Goal: Download file/media

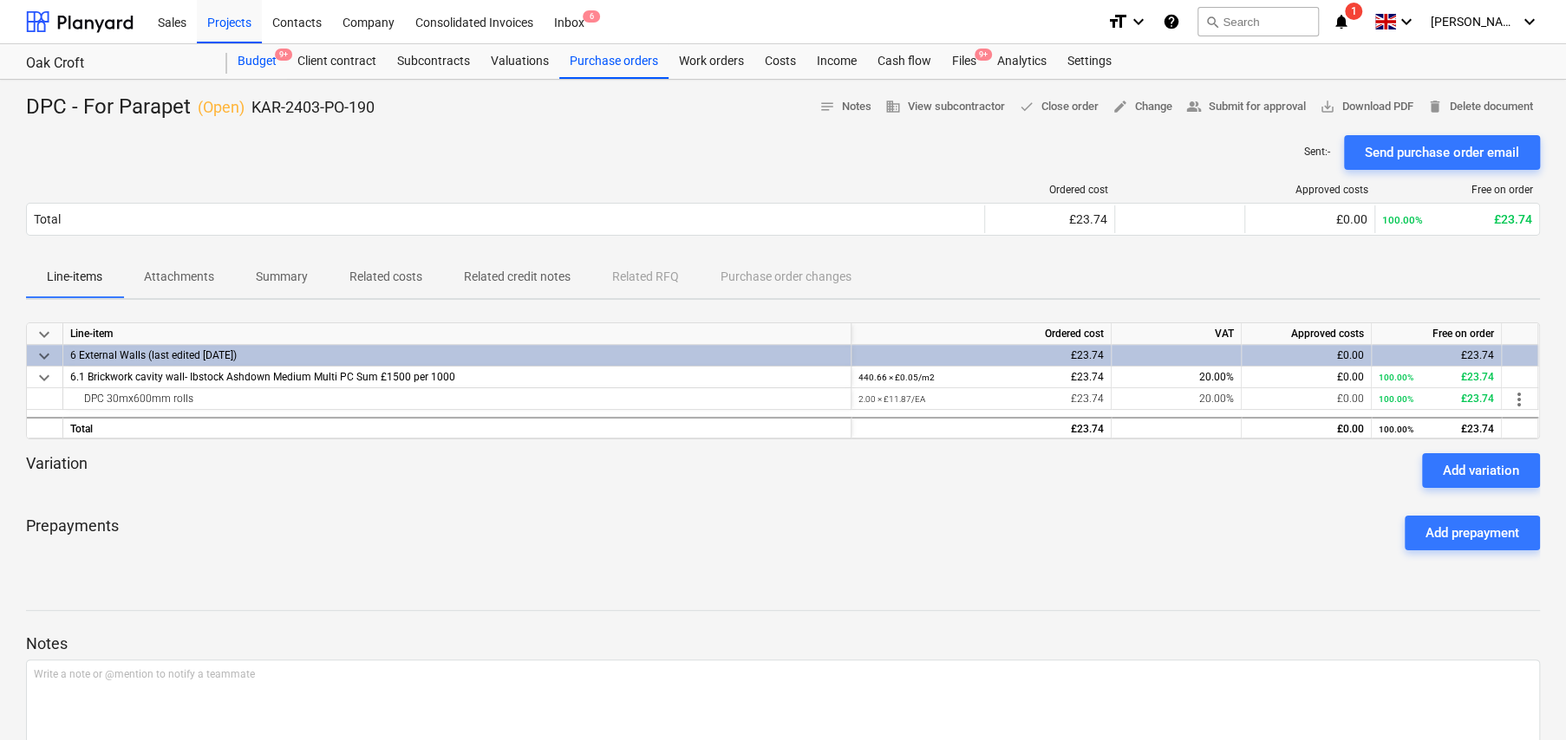
click at [269, 64] on div "Budget 9+" at bounding box center [257, 61] width 60 height 35
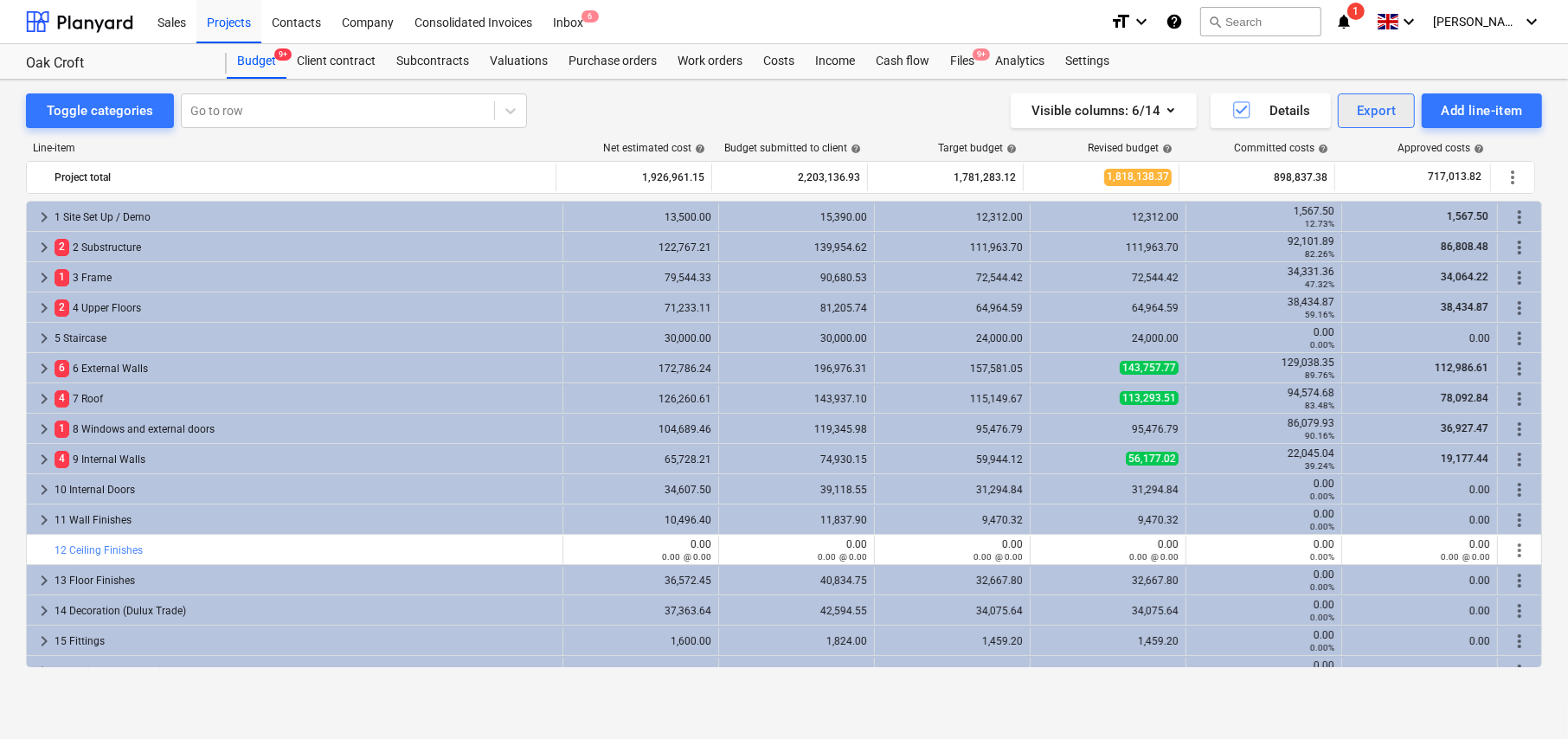
click at [1364, 111] on div "Export" at bounding box center [1376, 111] width 40 height 23
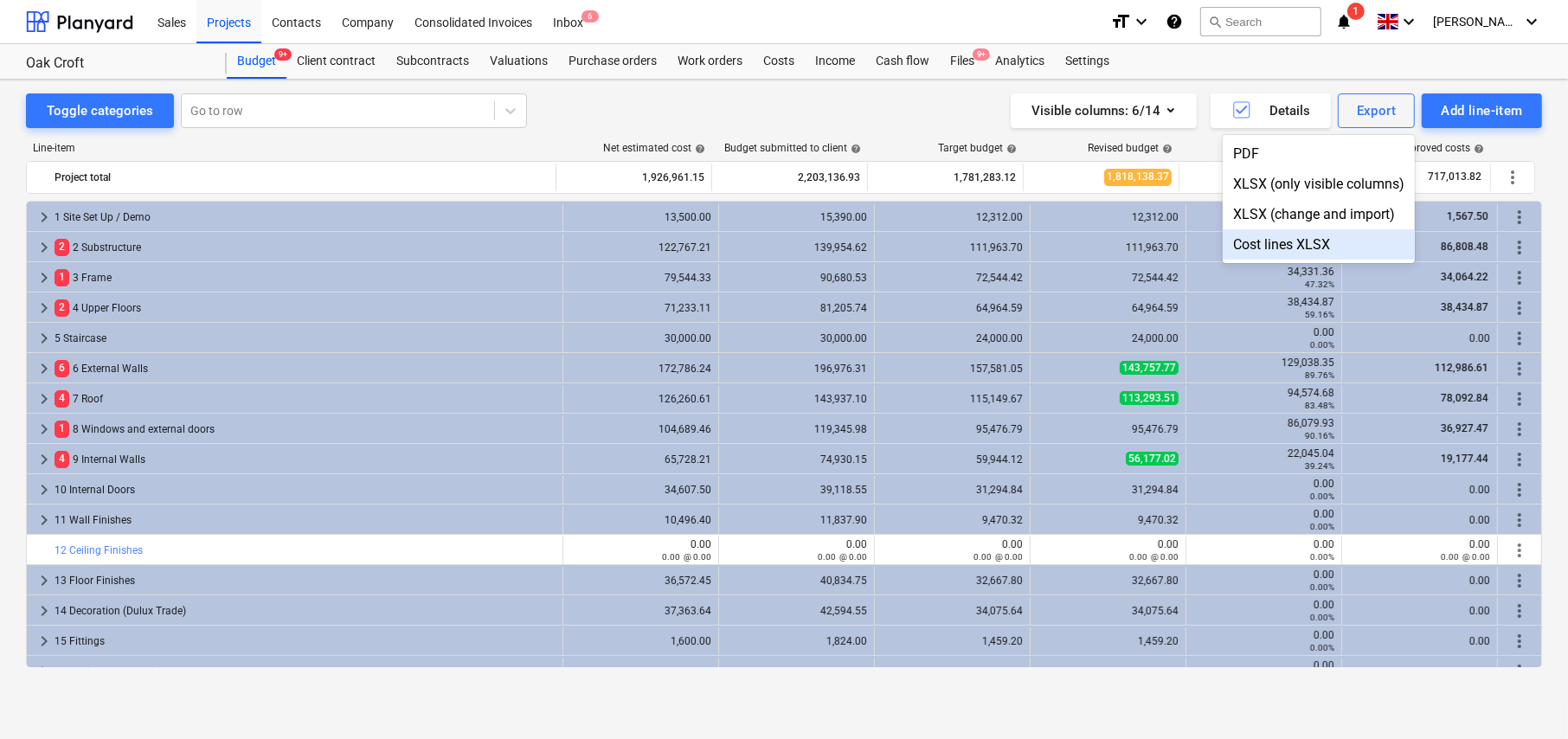
click at [1259, 245] on div "Cost lines XLSX" at bounding box center [1318, 245] width 192 height 30
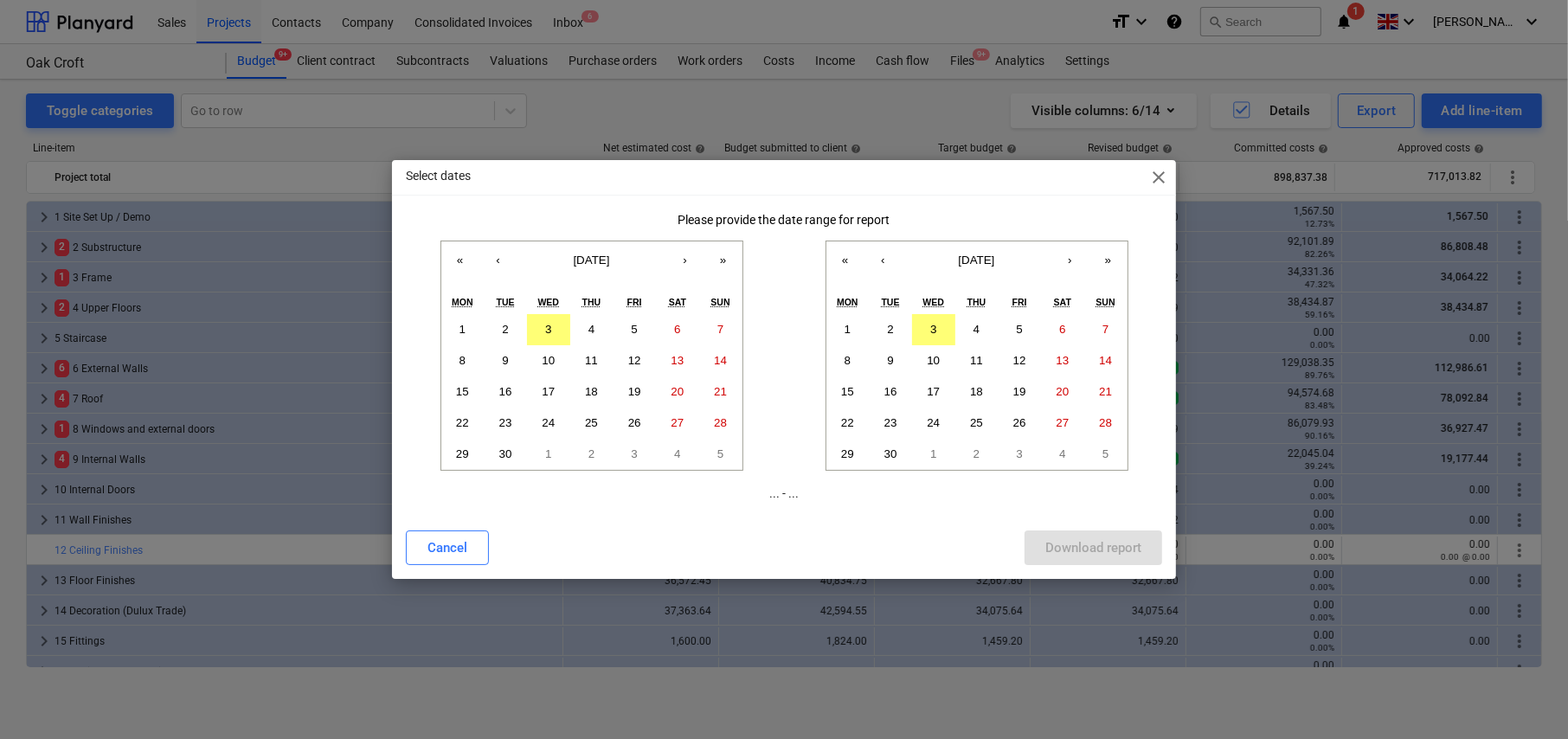
click at [1158, 182] on span "close" at bounding box center [1158, 177] width 21 height 21
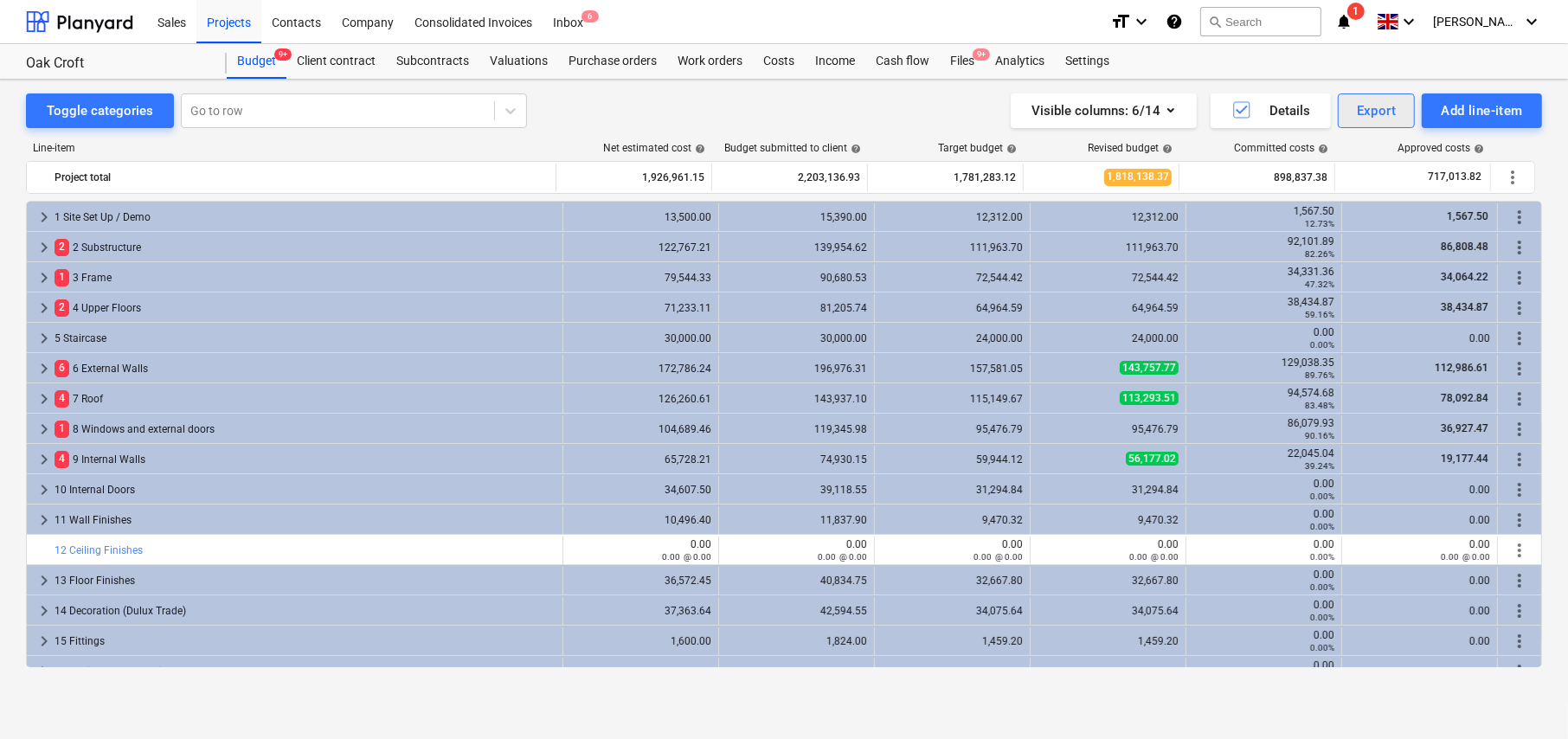
click at [1368, 120] on div "Export" at bounding box center [1376, 111] width 40 height 23
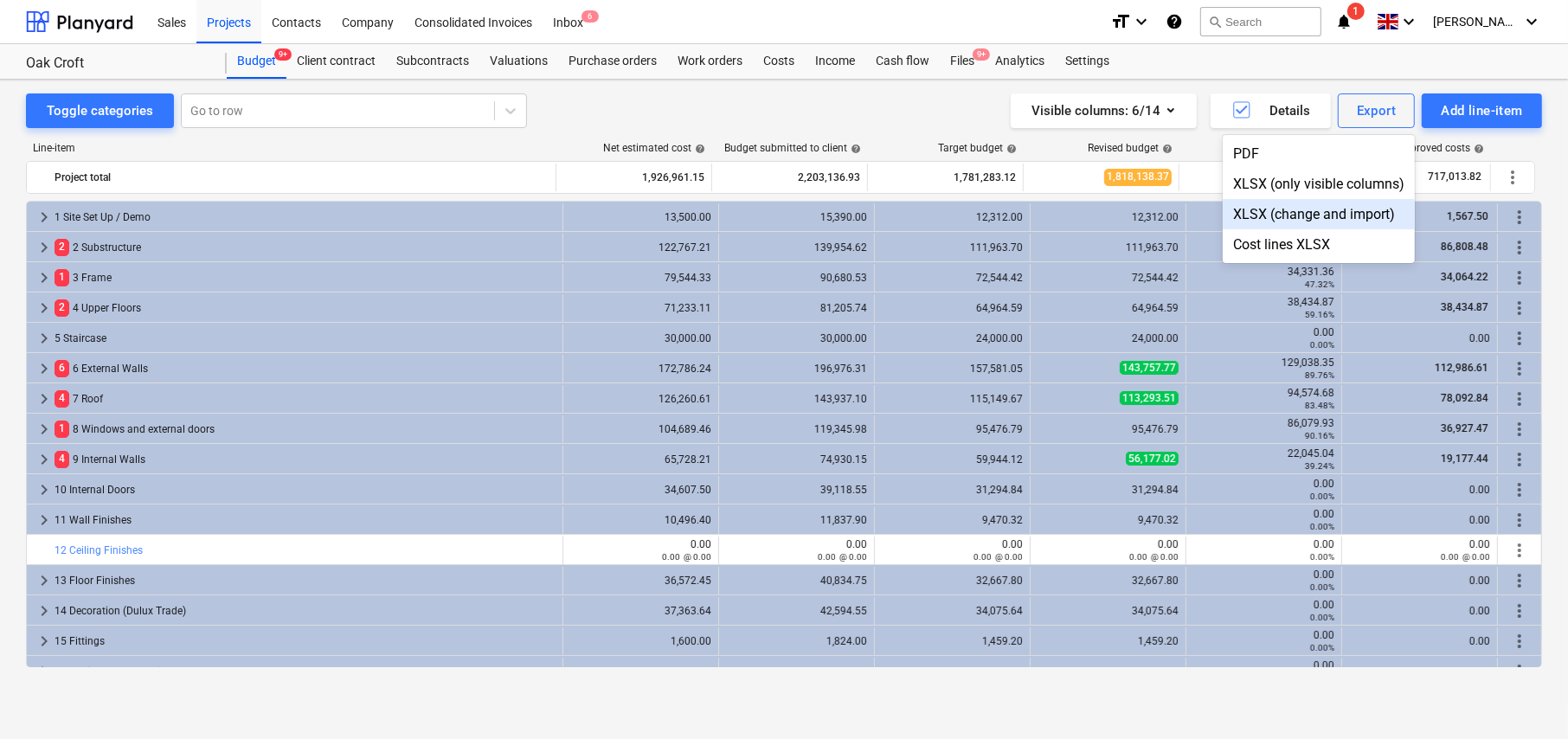
click at [1269, 215] on div "XLSX (change and import)" at bounding box center [1318, 214] width 192 height 30
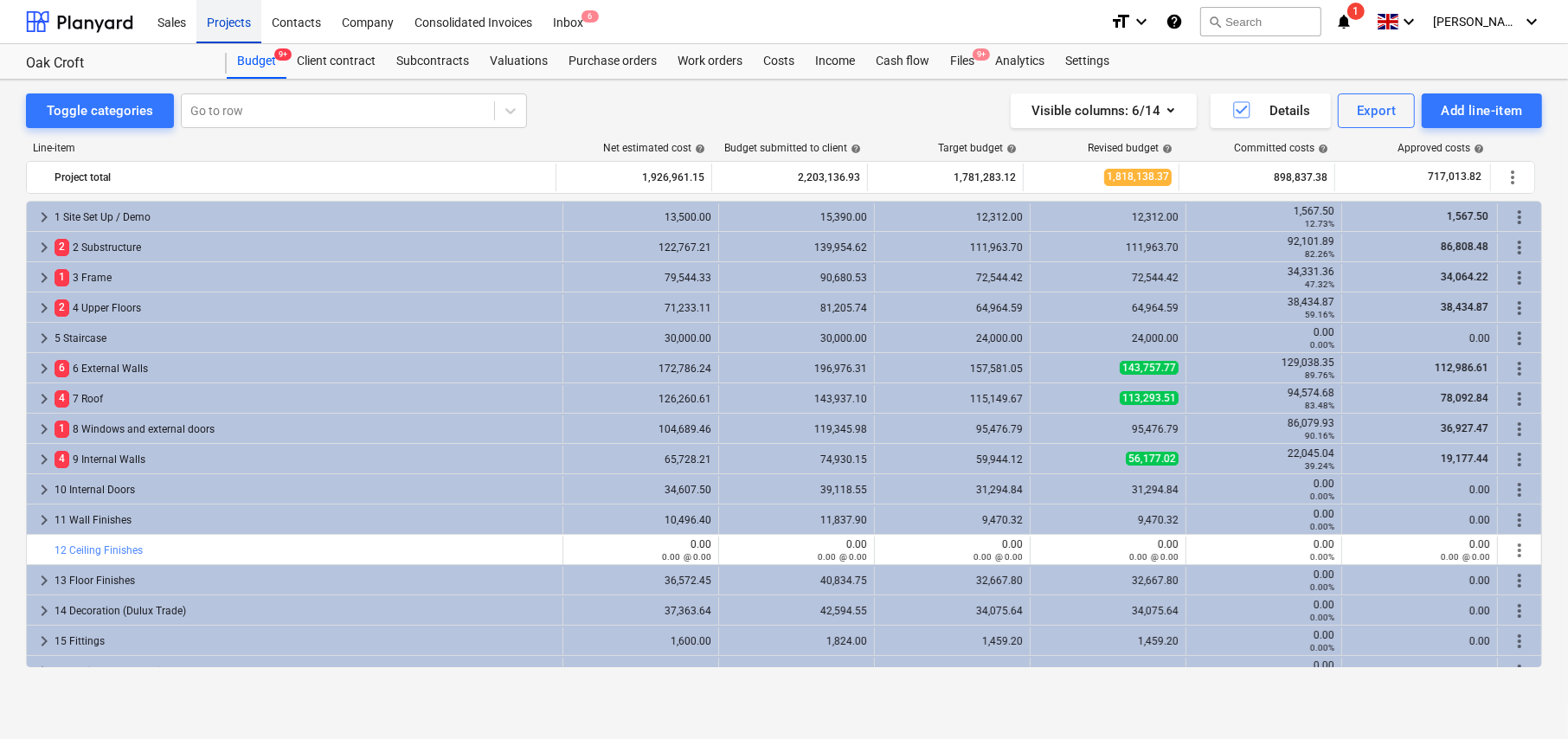
click at [226, 23] on div "Projects" at bounding box center [229, 21] width 65 height 44
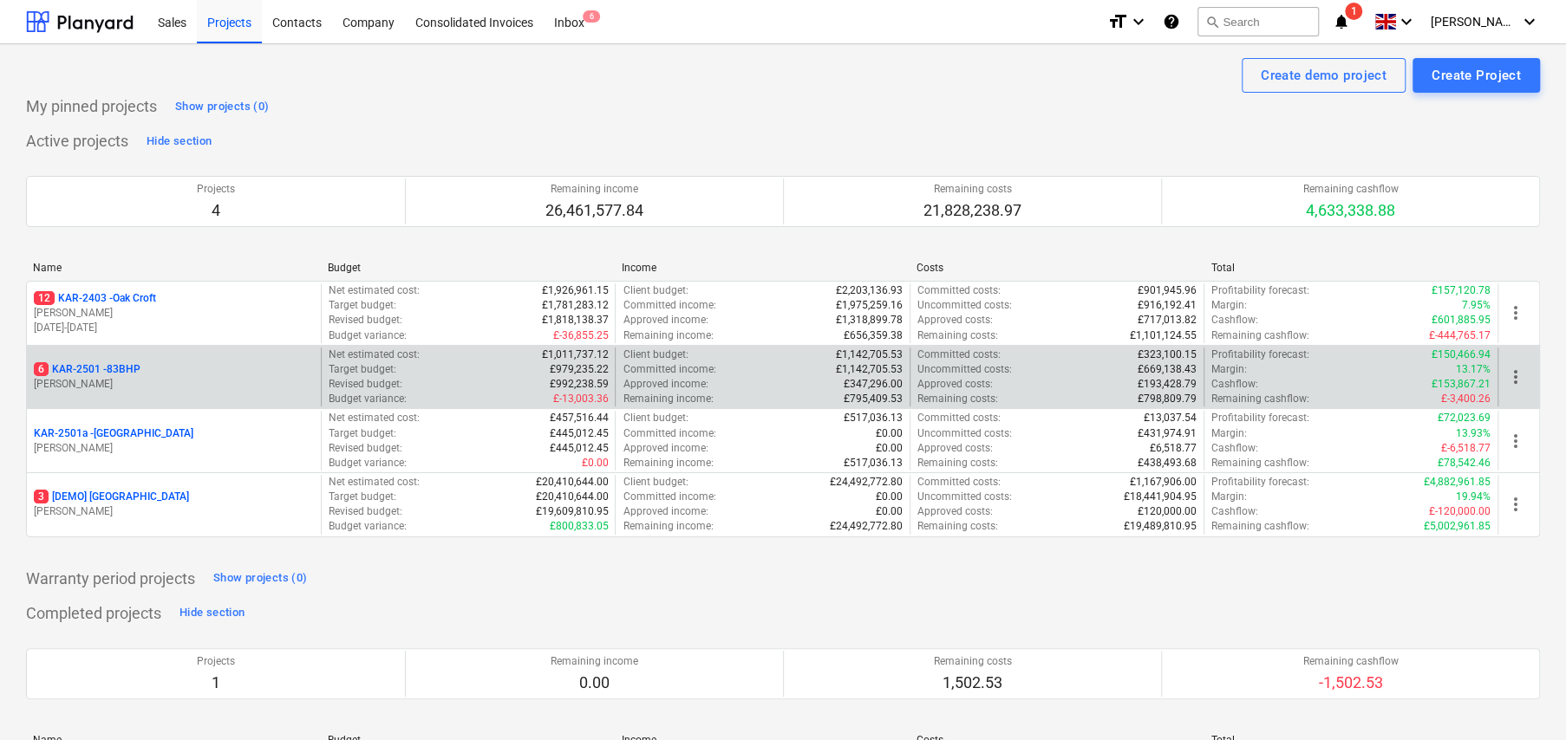
click at [123, 371] on p "6 KAR-2501 - 83BHP" at bounding box center [87, 369] width 107 height 15
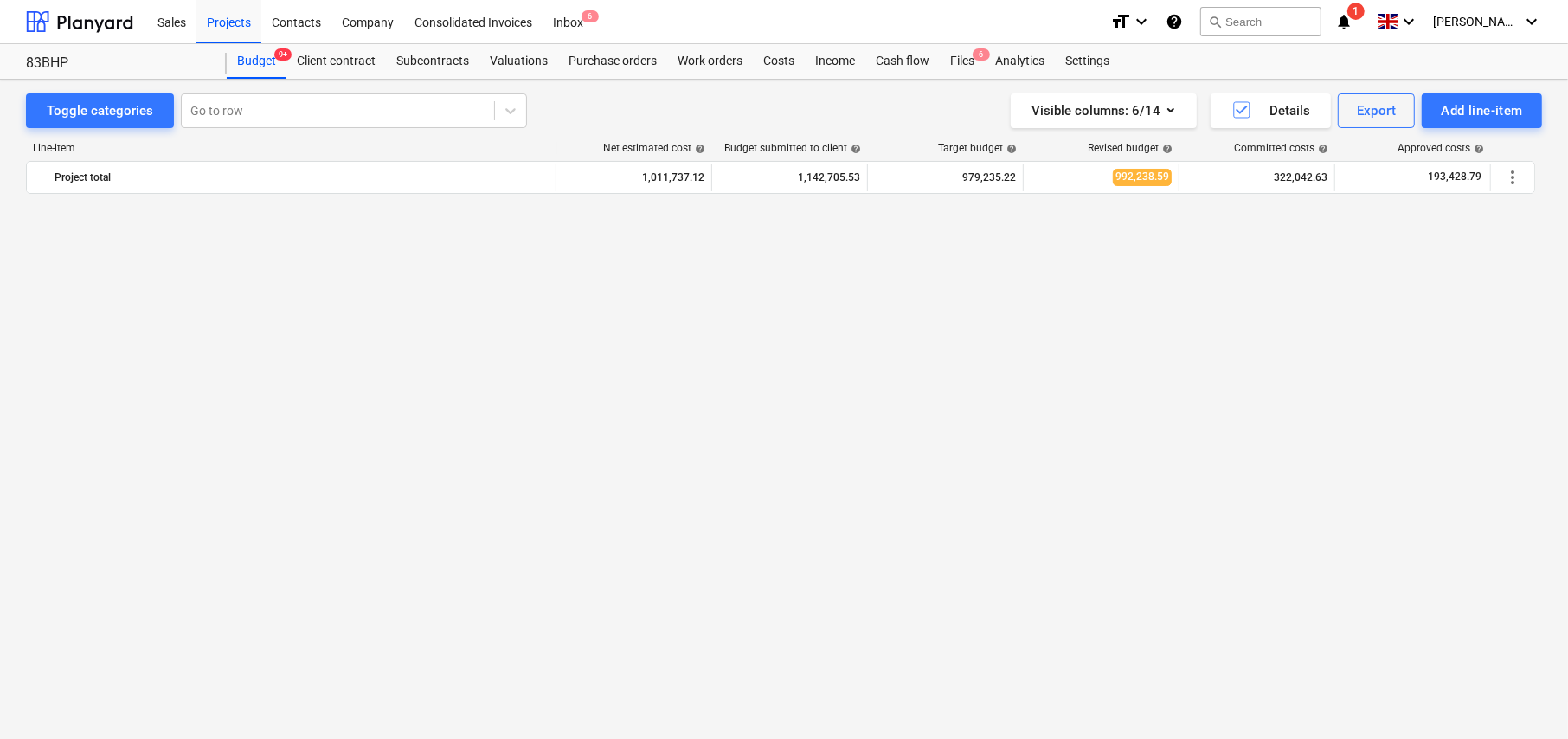
scroll to position [2334, 0]
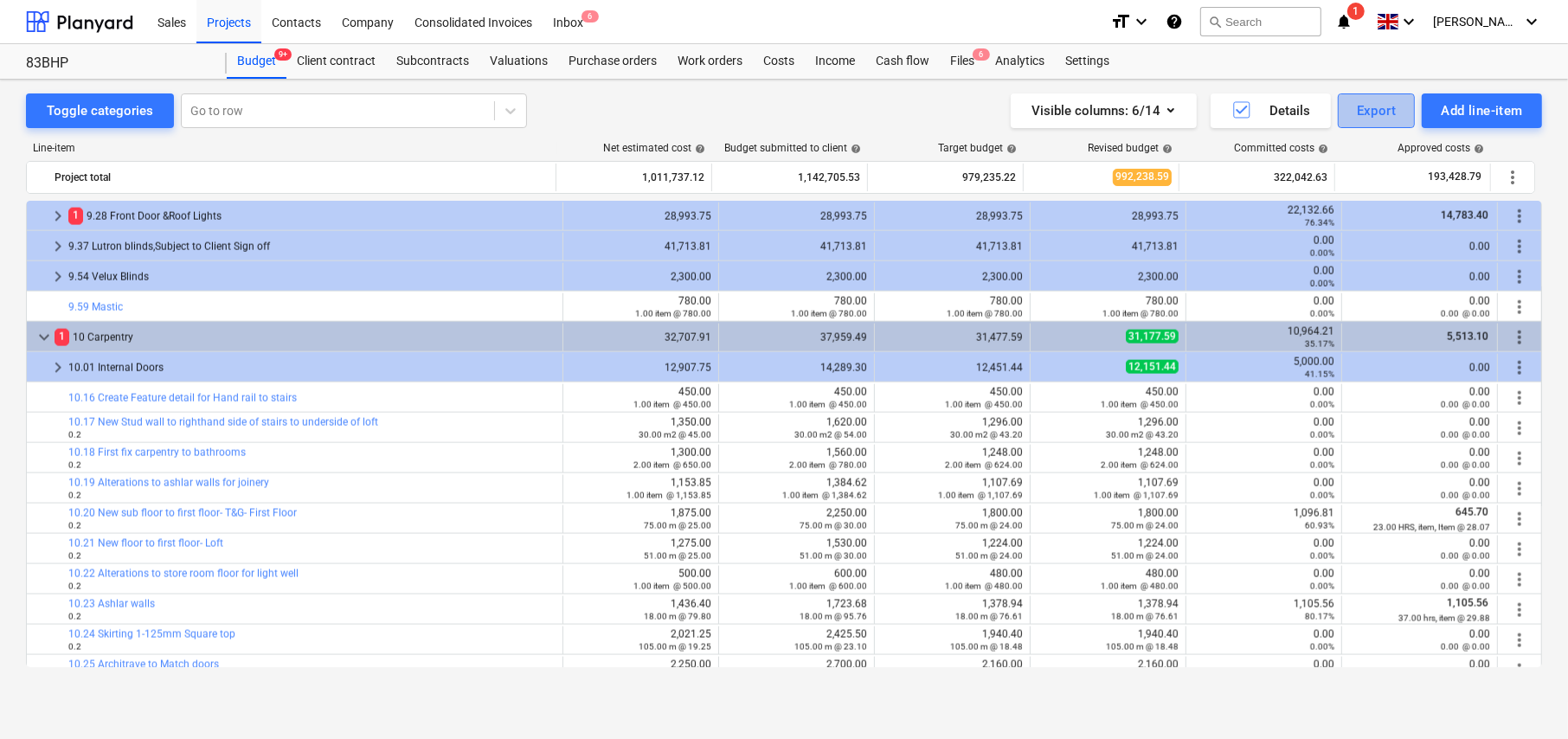
click at [1385, 117] on div "Export" at bounding box center [1376, 111] width 40 height 23
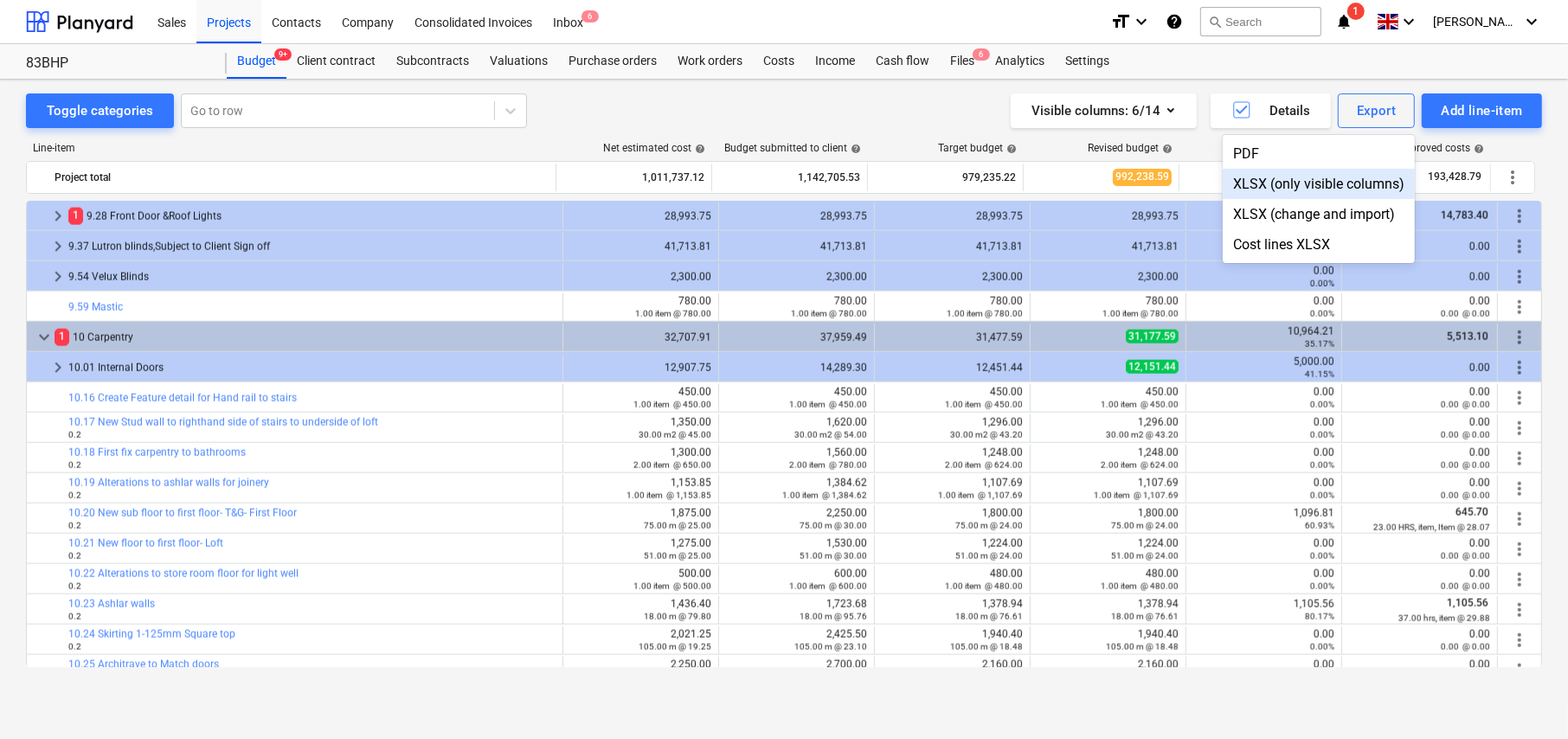
click at [1265, 179] on div "XLSX (only visible columns)" at bounding box center [1318, 184] width 192 height 30
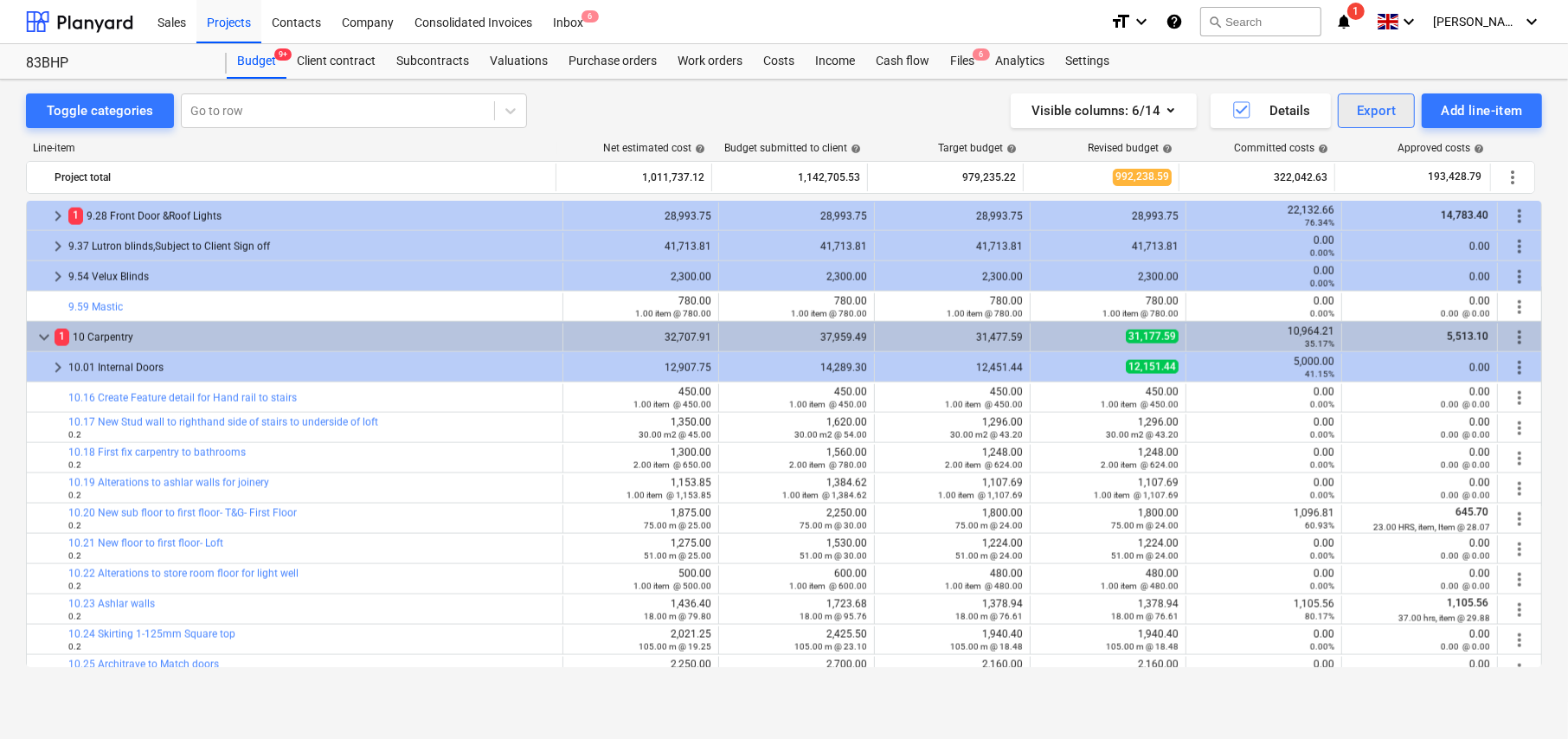
click at [1373, 107] on div "Export" at bounding box center [1376, 111] width 40 height 23
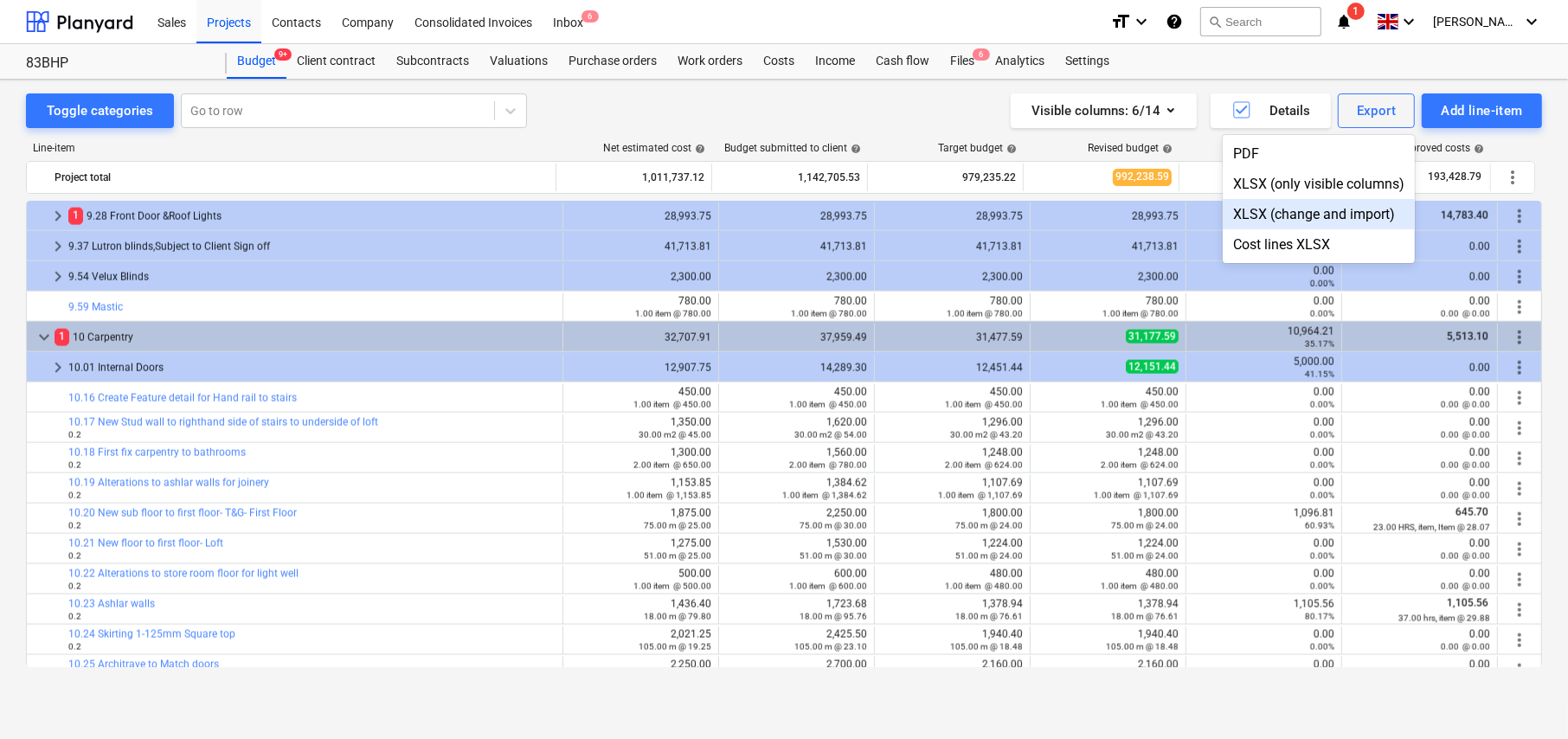
click at [1291, 215] on div "XLSX (change and import)" at bounding box center [1318, 214] width 192 height 30
